Goal: Information Seeking & Learning: Learn about a topic

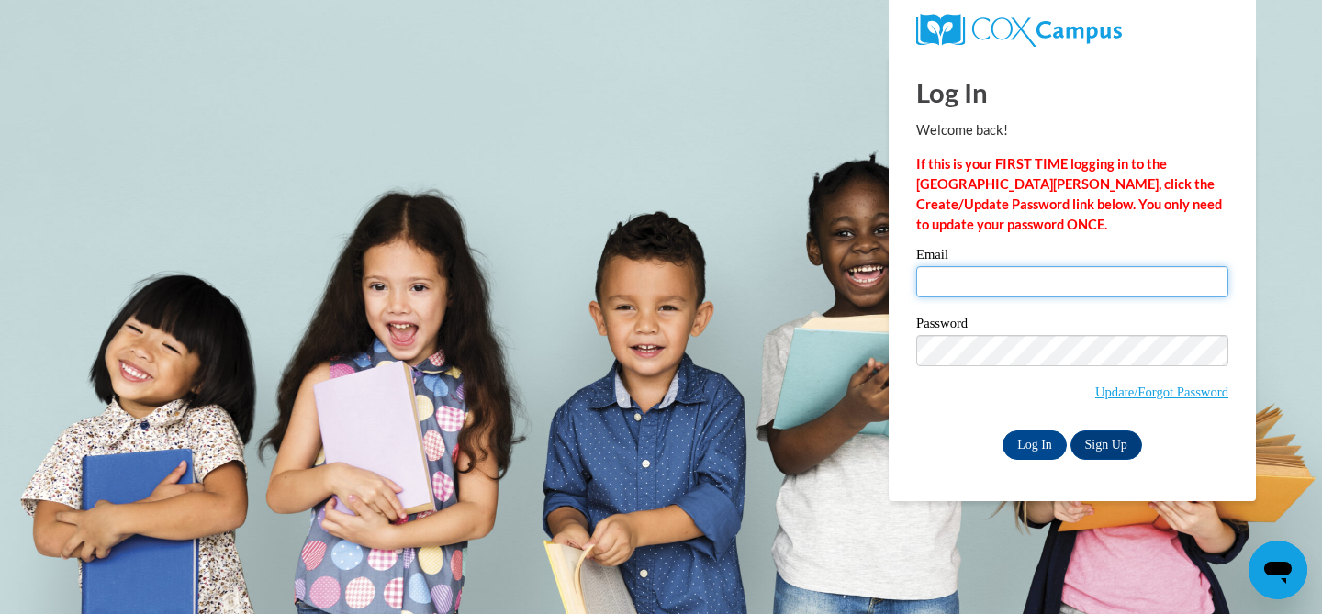
click at [979, 283] on input "Email" at bounding box center [1072, 281] width 312 height 31
type input "[EMAIL_ADDRESS][DOMAIN_NAME]"
click at [1003, 431] on input "Log In" at bounding box center [1035, 445] width 64 height 29
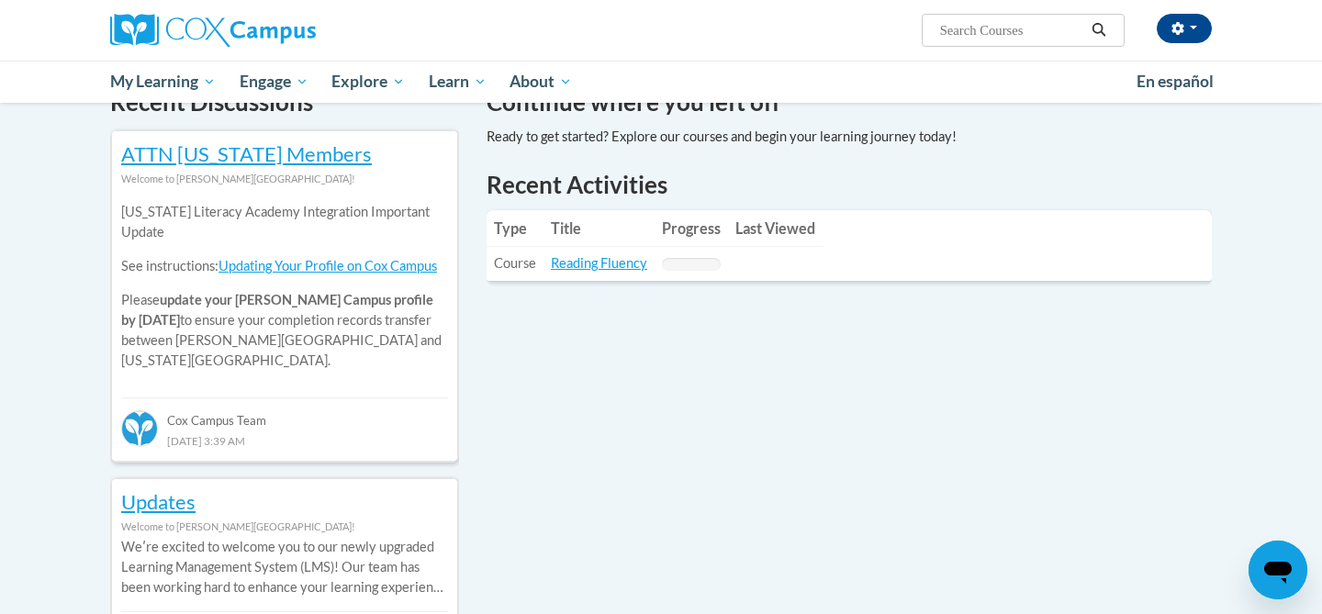
scroll to position [610, 0]
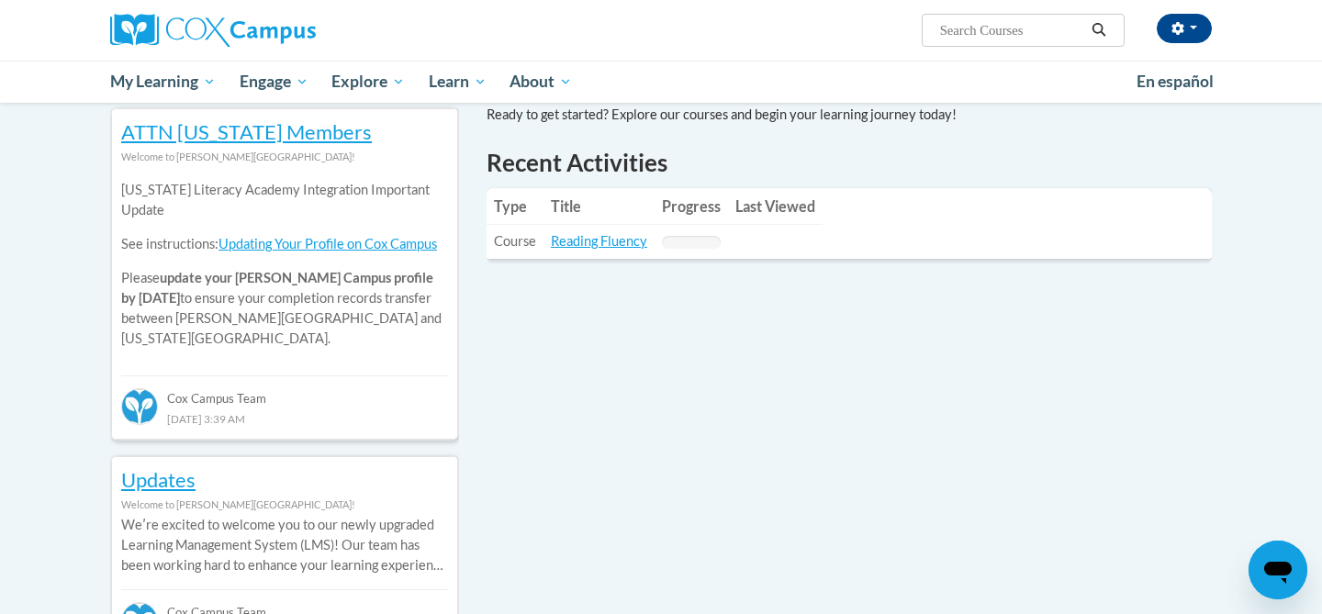
click at [595, 252] on td "Title: Reading Fluency" at bounding box center [599, 242] width 111 height 34
click at [579, 241] on link "Reading Fluency" at bounding box center [599, 241] width 96 height 16
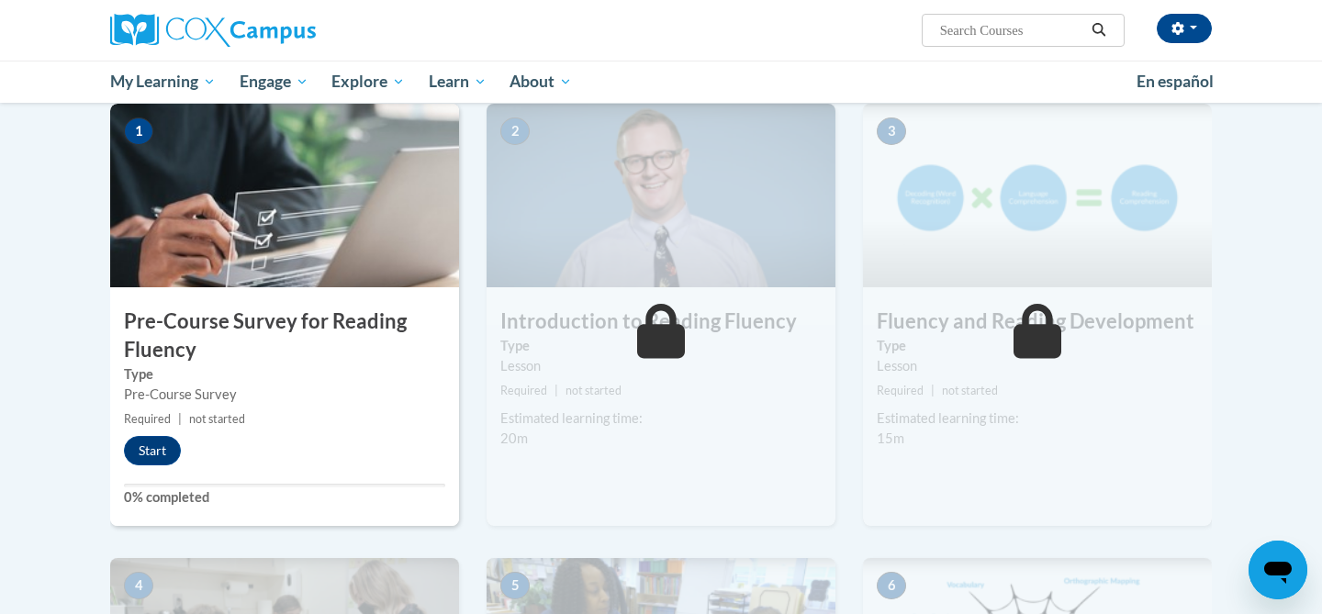
scroll to position [376, 0]
click at [175, 428] on div "1 Pre-Course Survey for Reading Fluency Type Pre-Course Survey Required | not s…" at bounding box center [284, 314] width 349 height 422
click at [152, 460] on button "Start" at bounding box center [152, 449] width 57 height 29
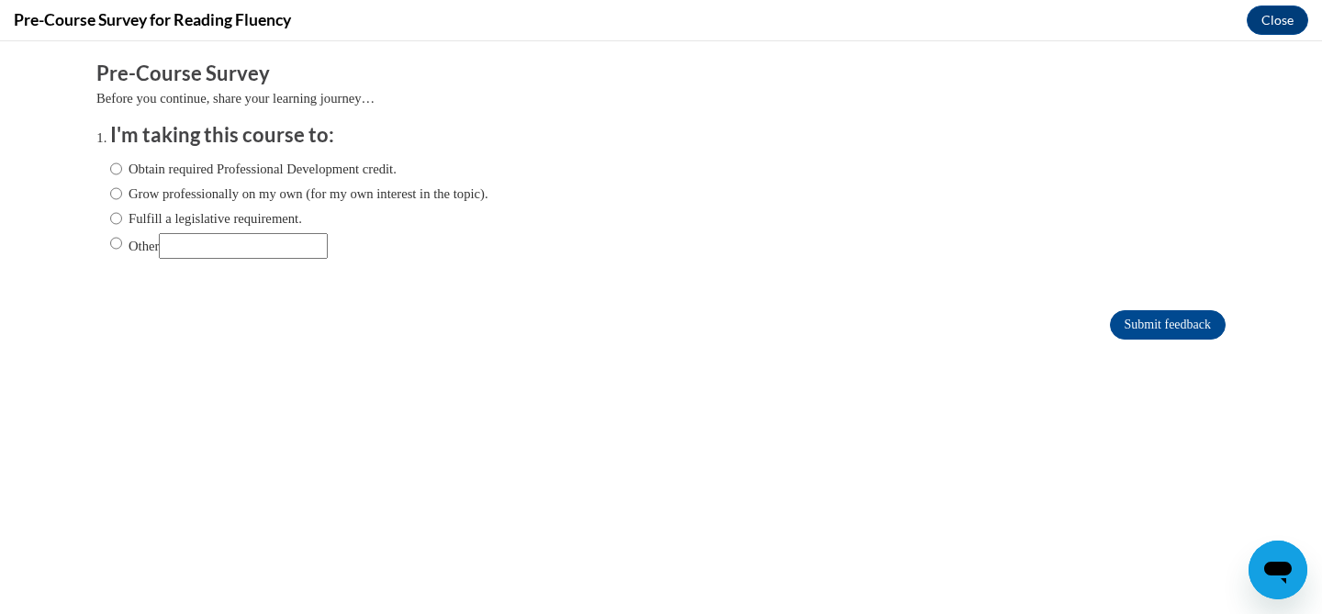
scroll to position [0, 0]
click at [122, 222] on label "Fulfill a legislative requirement." at bounding box center [206, 218] width 192 height 20
click at [122, 222] on input "Fulfill a legislative requirement." at bounding box center [116, 218] width 12 height 20
radio input "true"
click at [1133, 328] on input "Submit feedback" at bounding box center [1168, 324] width 116 height 29
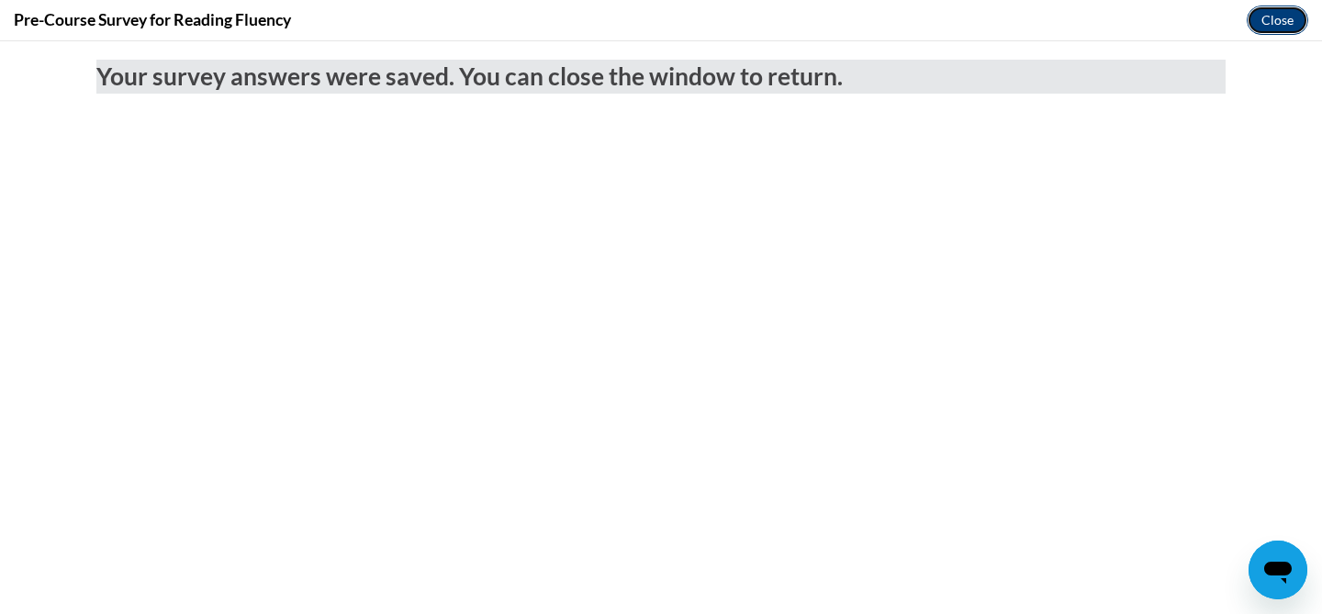
click at [1273, 22] on button "Close" at bounding box center [1278, 20] width 62 height 29
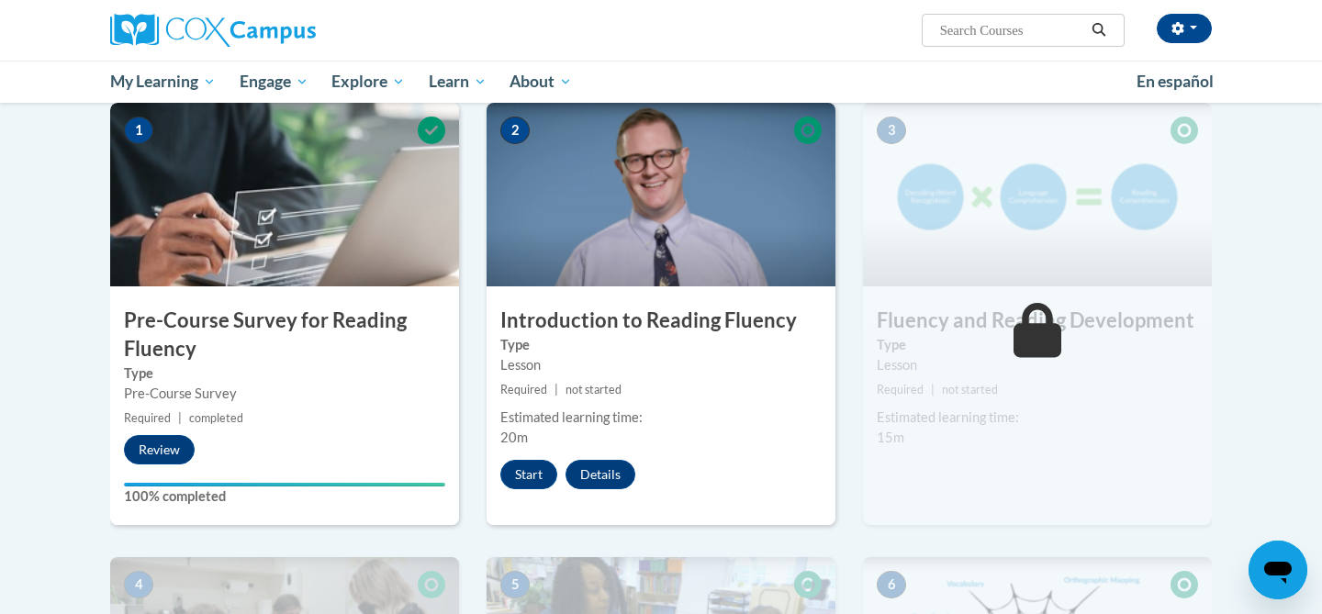
click at [615, 219] on img at bounding box center [661, 195] width 349 height 184
click at [524, 462] on button "Start" at bounding box center [528, 474] width 57 height 29
